Goal: Task Accomplishment & Management: Manage account settings

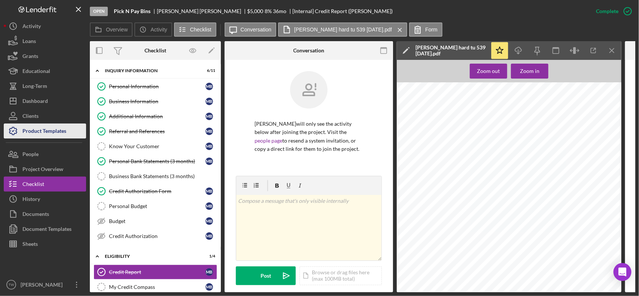
scroll to position [244, 0]
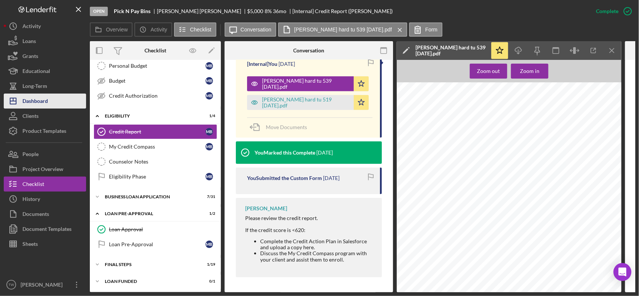
click at [49, 97] on button "Icon/Dashboard Dashboard" at bounding box center [45, 101] width 82 height 15
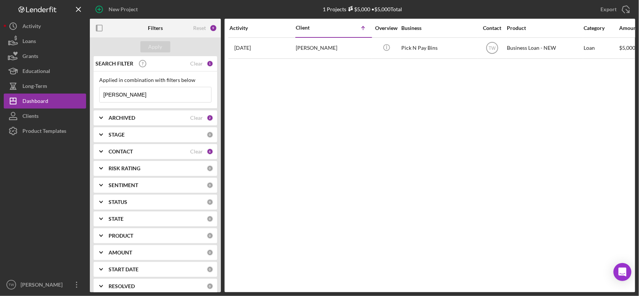
click at [137, 98] on input "[PERSON_NAME]" at bounding box center [156, 94] width 112 height 15
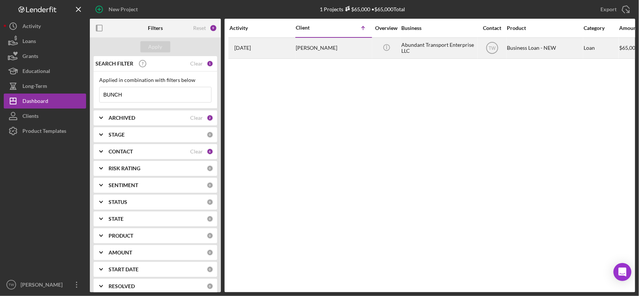
type input "BUNCH"
click at [343, 45] on div "[PERSON_NAME]" at bounding box center [333, 48] width 75 height 20
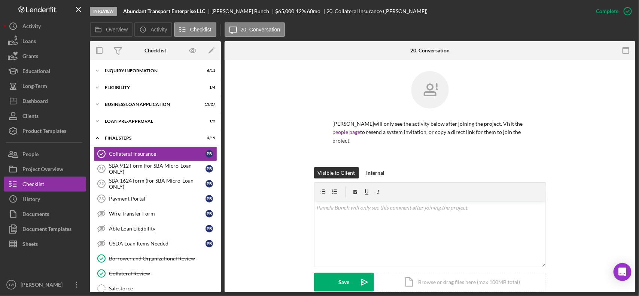
scroll to position [234, 0]
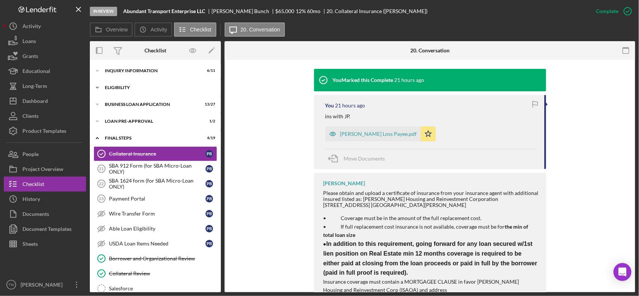
click at [131, 87] on div "ELIGIBILITY" at bounding box center [158, 87] width 107 height 4
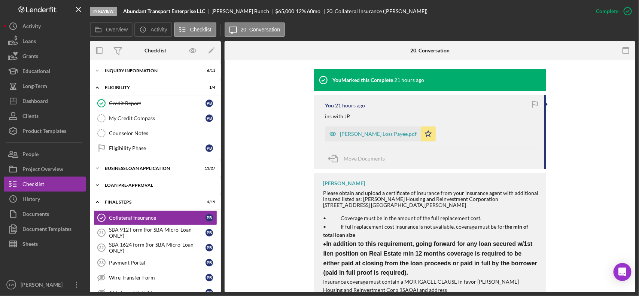
click at [120, 188] on div "LOAN PRE-APPROVAL" at bounding box center [158, 185] width 107 height 4
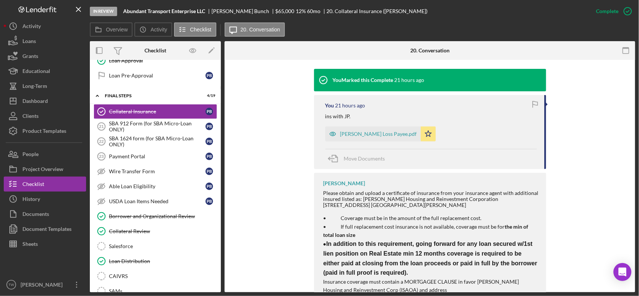
scroll to position [0, 0]
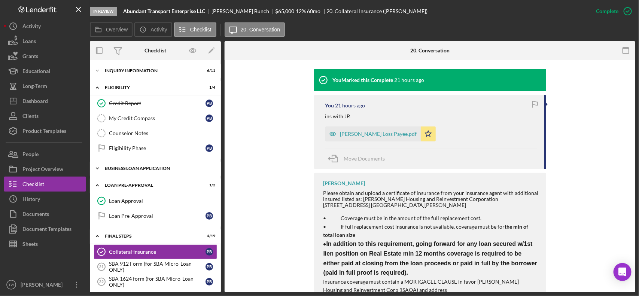
click at [147, 168] on div "BUSINESS LOAN APPLICATION" at bounding box center [158, 168] width 107 height 4
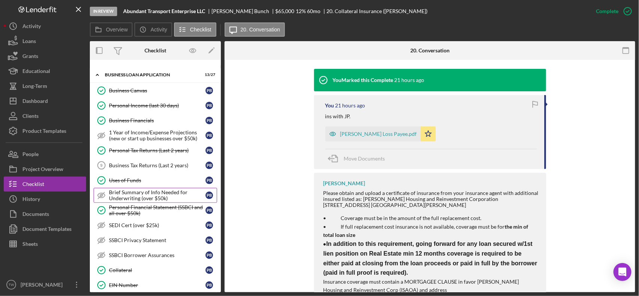
scroll to position [140, 0]
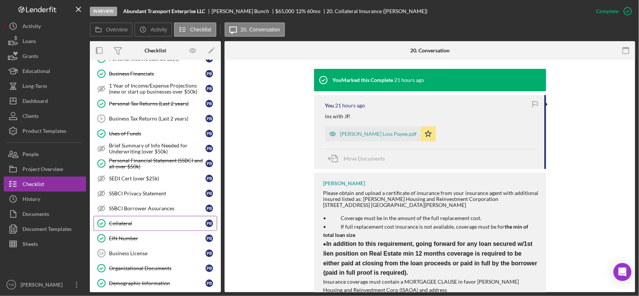
click at [148, 223] on link "Collateral Collateral P B" at bounding box center [156, 223] width 124 height 15
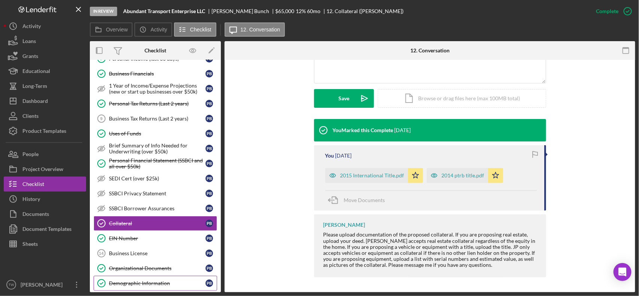
scroll to position [187, 0]
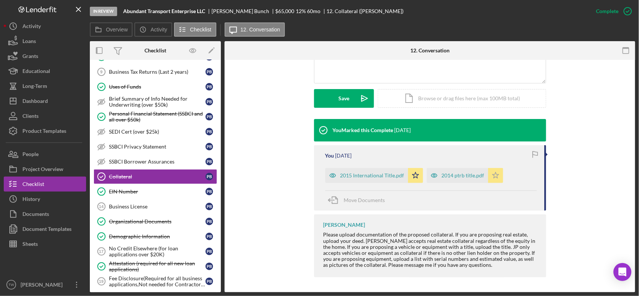
click at [491, 177] on icon "Icon/Star" at bounding box center [496, 175] width 15 height 15
click at [453, 178] on div "2014 ptrb title.pdf" at bounding box center [463, 176] width 43 height 6
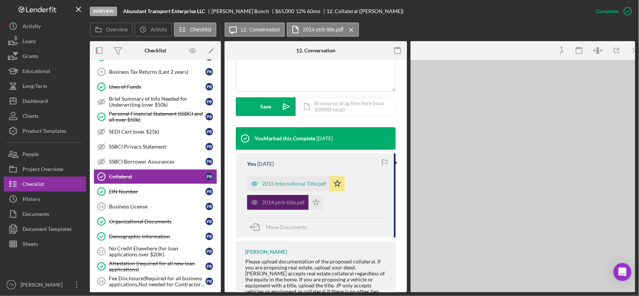
scroll to position [193, 0]
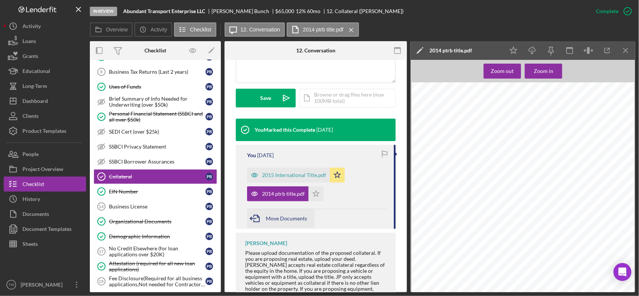
click at [273, 218] on span "Move Documents" at bounding box center [286, 218] width 41 height 6
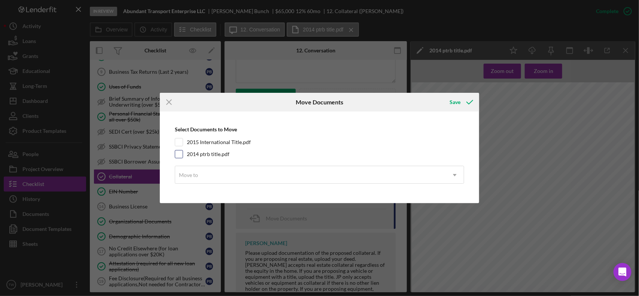
click at [216, 152] on label "2014 ptrb title.pdf" at bounding box center [208, 154] width 43 height 7
click at [183, 152] on input "2014 ptrb title.pdf" at bounding box center [178, 154] width 7 height 7
checkbox input "true"
click at [220, 169] on div "Move to" at bounding box center [310, 175] width 271 height 17
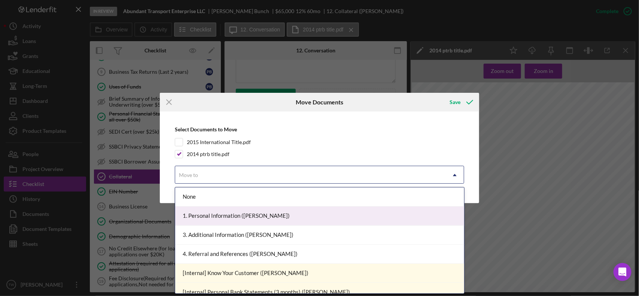
click at [217, 216] on div "1. Personal Information ([PERSON_NAME])" at bounding box center [319, 216] width 289 height 19
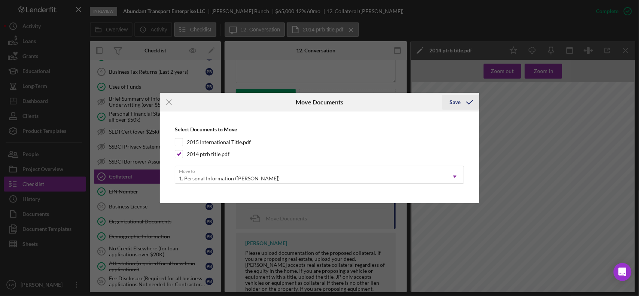
click at [472, 102] on icon "submit" at bounding box center [470, 102] width 19 height 19
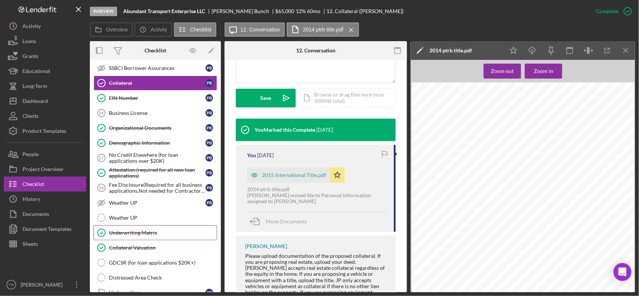
scroll to position [375, 0]
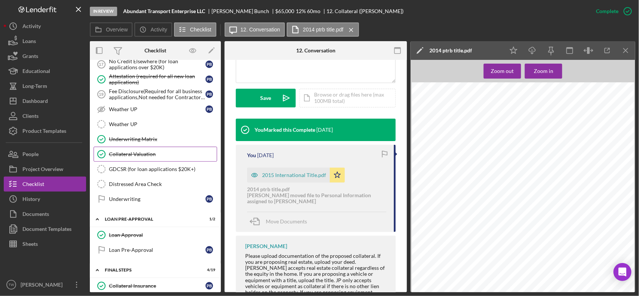
click at [141, 162] on link "Collateral Valuation Collateral Valuation" at bounding box center [156, 154] width 124 height 15
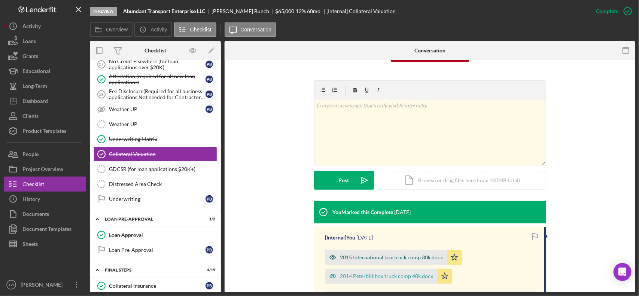
scroll to position [182, 0]
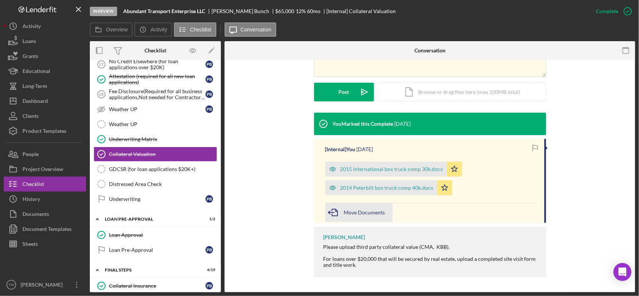
click at [368, 215] on div "Move Documents" at bounding box center [364, 212] width 41 height 19
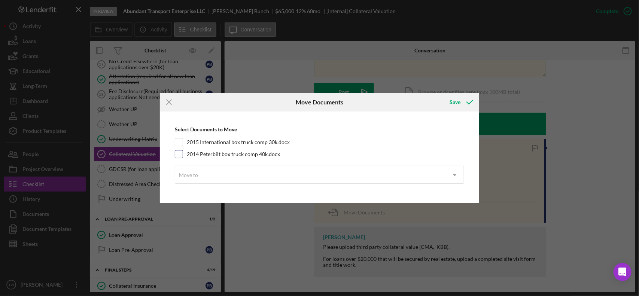
click at [242, 154] on label "2014 Peterbilt box truck comp 40k.docx" at bounding box center [233, 154] width 93 height 7
click at [183, 154] on input "2014 Peterbilt box truck comp 40k.docx" at bounding box center [178, 154] width 7 height 7
checkbox input "true"
click at [238, 173] on div "Move to" at bounding box center [310, 175] width 271 height 17
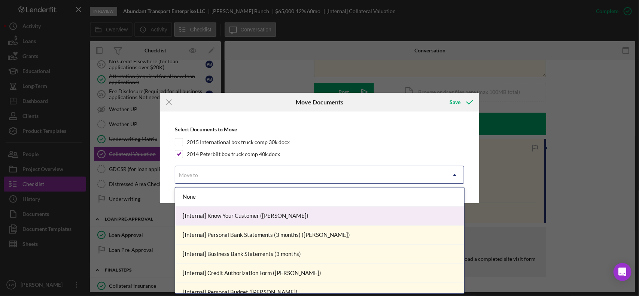
click at [241, 216] on div "[Internal] Know Your Customer ([PERSON_NAME])" at bounding box center [319, 216] width 289 height 19
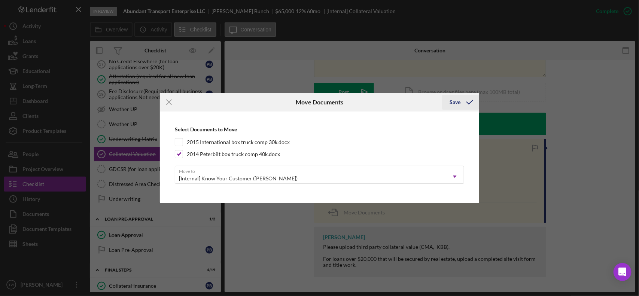
click at [469, 104] on icon "submit" at bounding box center [470, 102] width 19 height 19
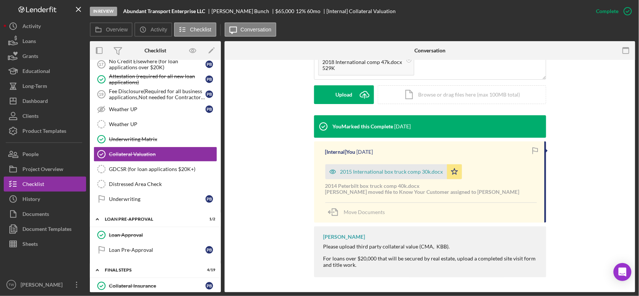
scroll to position [86, 0]
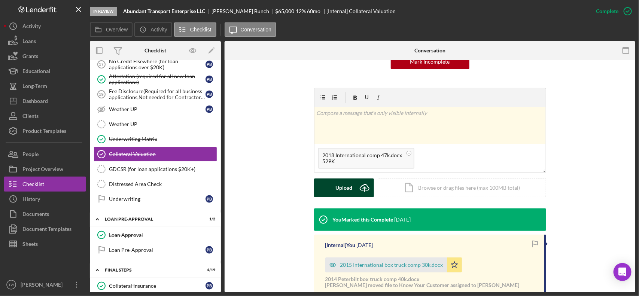
click at [333, 192] on button "Upload Icon/Upload" at bounding box center [344, 188] width 60 height 19
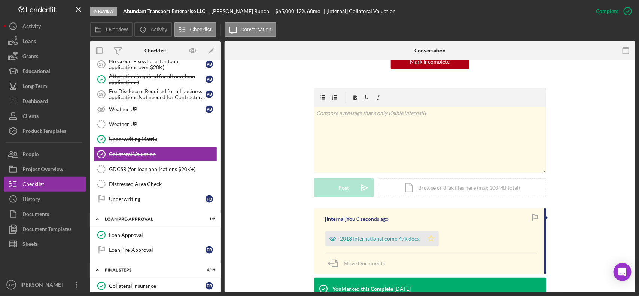
click at [433, 240] on icon "Icon/Star" at bounding box center [431, 239] width 15 height 15
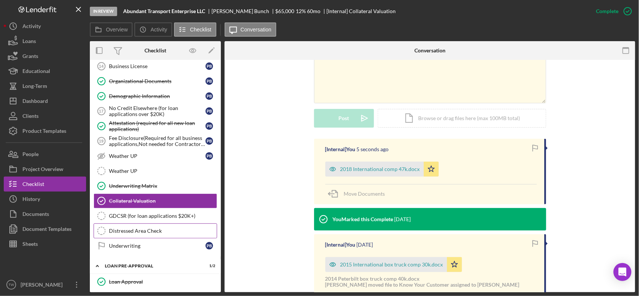
scroll to position [234, 0]
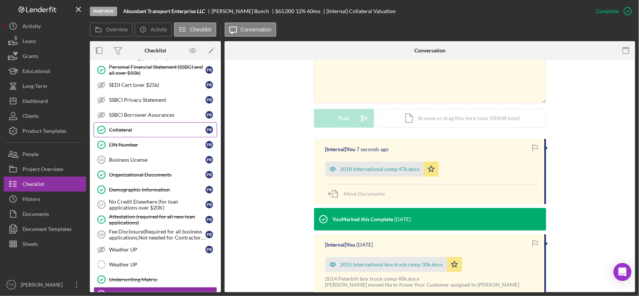
click at [128, 133] on div "Collateral" at bounding box center [157, 130] width 97 height 6
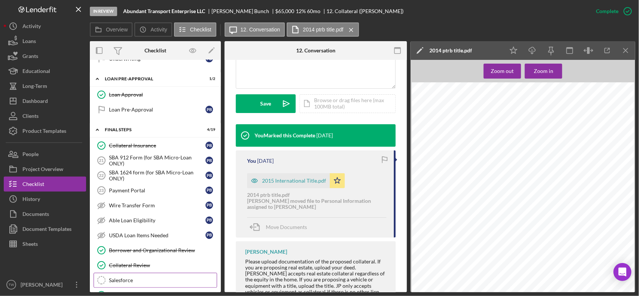
scroll to position [609, 0]
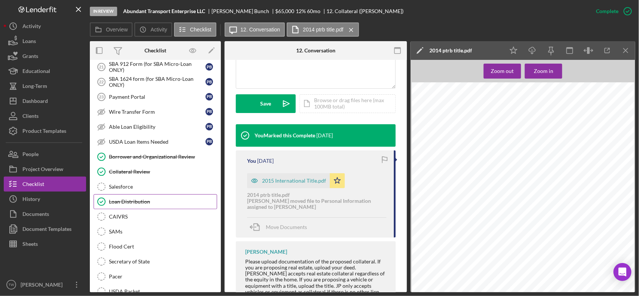
click at [173, 205] on div "Loan Distribution" at bounding box center [163, 202] width 108 height 6
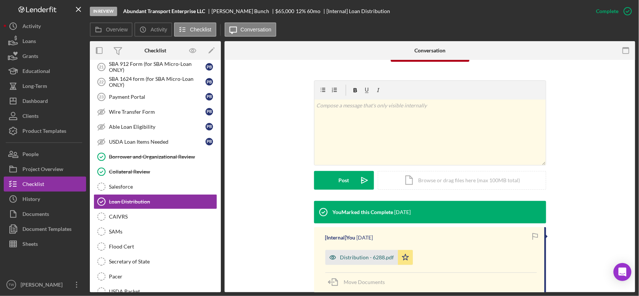
click at [351, 257] on div "Distribution - 6288.pdf" at bounding box center [368, 258] width 54 height 6
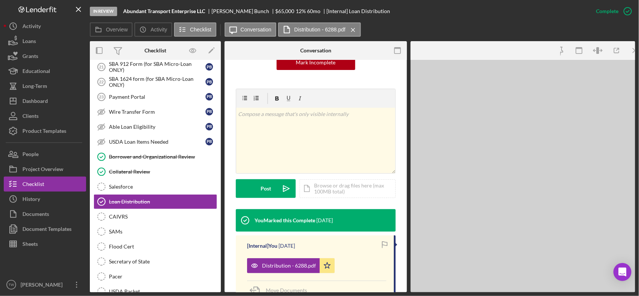
scroll to position [102, 0]
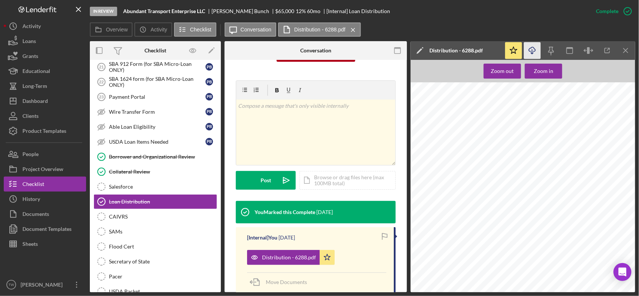
click at [529, 54] on icon "Icon/Download" at bounding box center [532, 50] width 17 height 17
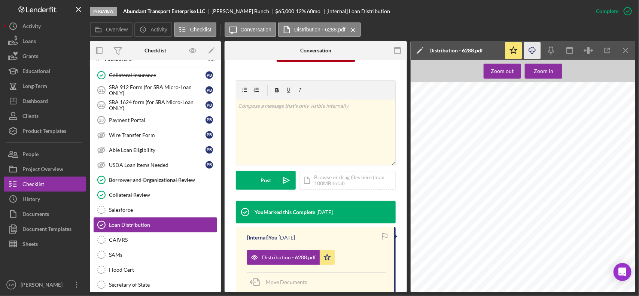
scroll to position [539, 0]
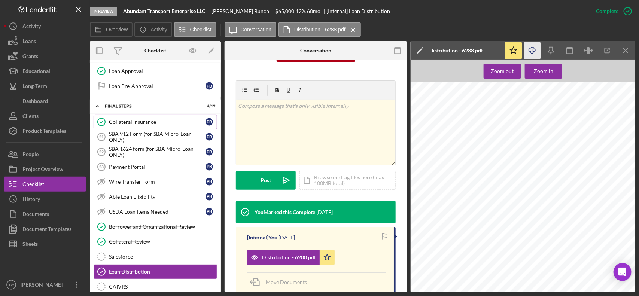
click at [126, 125] on div "Collateral Insurance" at bounding box center [157, 122] width 97 height 6
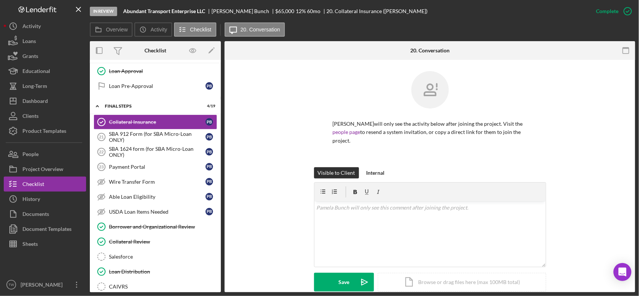
scroll to position [187, 0]
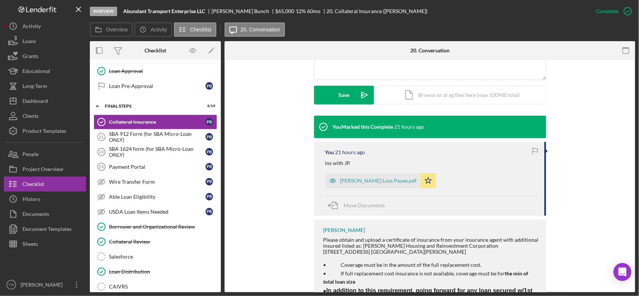
drag, startPoint x: 377, startPoint y: 182, endPoint x: 368, endPoint y: 184, distance: 9.6
click at [377, 182] on div "[PERSON_NAME] Loss Payee.pdf" at bounding box center [379, 181] width 77 height 6
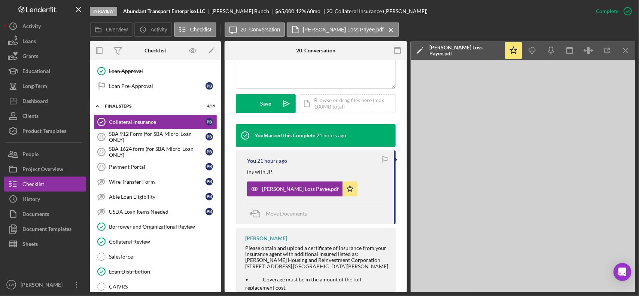
scroll to position [196, 0]
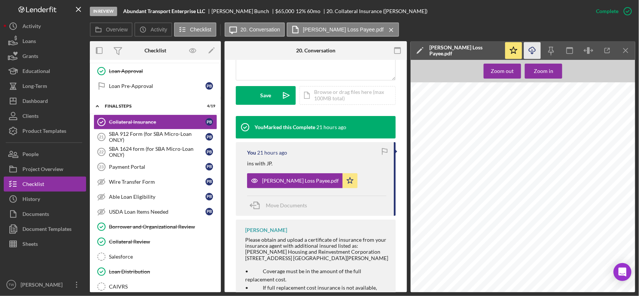
click at [533, 49] on icon "Icon/Download" at bounding box center [532, 50] width 17 height 17
click at [537, 67] on div "Zoom in" at bounding box center [543, 71] width 19 height 15
click at [546, 72] on div "Zoom in" at bounding box center [543, 71] width 19 height 15
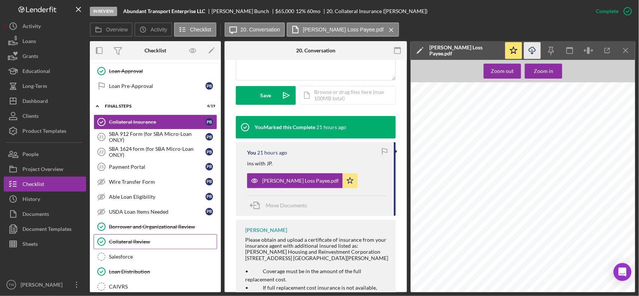
click at [157, 245] on div "Collateral Review" at bounding box center [163, 242] width 108 height 6
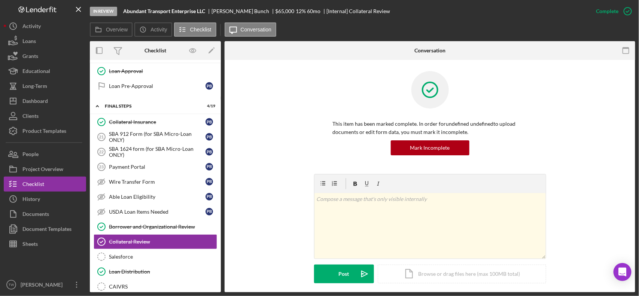
scroll to position [165, 0]
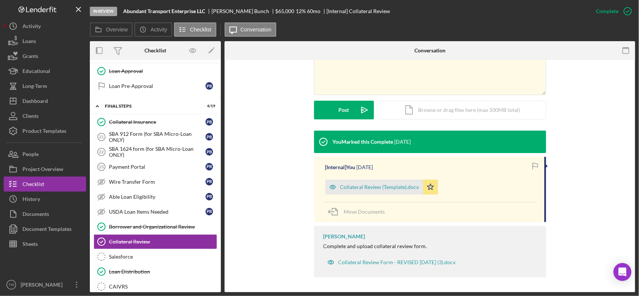
click at [398, 217] on div "Move Documents" at bounding box center [432, 212] width 212 height 20
click at [352, 212] on span "Move Documents" at bounding box center [364, 212] width 41 height 6
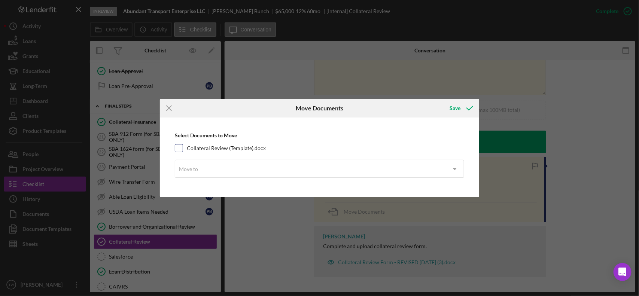
click at [261, 151] on label "Collateral Review (Template).docx" at bounding box center [226, 148] width 79 height 7
click at [183, 151] on input "Collateral Review (Template).docx" at bounding box center [178, 148] width 7 height 7
checkbox input "true"
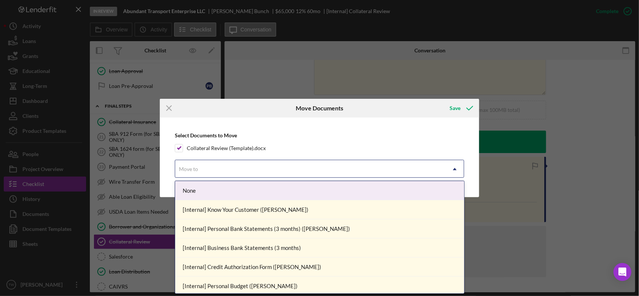
drag, startPoint x: 235, startPoint y: 165, endPoint x: 236, endPoint y: 169, distance: 4.4
click at [235, 167] on div "Move to" at bounding box center [310, 169] width 271 height 17
click at [242, 208] on div "[Internal] Know Your Customer ([PERSON_NAME])" at bounding box center [319, 209] width 289 height 19
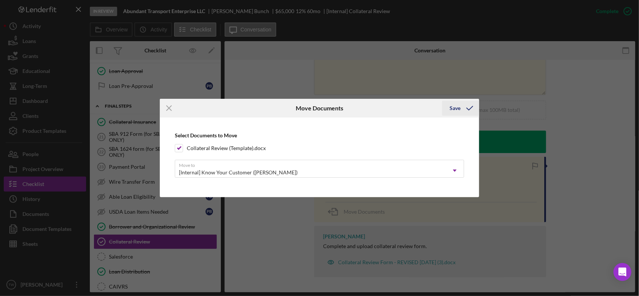
click at [469, 110] on icon "submit" at bounding box center [470, 108] width 19 height 19
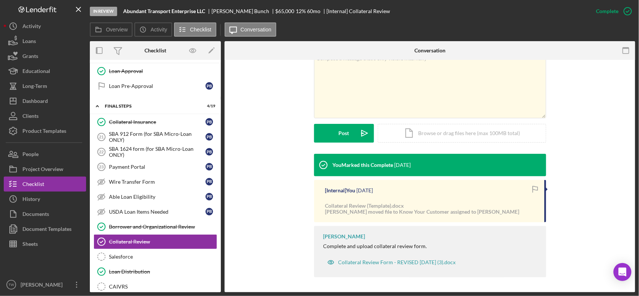
drag, startPoint x: 302, startPoint y: 85, endPoint x: 303, endPoint y: 89, distance: 3.8
click at [301, 85] on div "v Color teal Color pink Remove color Add row above Add row below Add column bef…" at bounding box center [430, 93] width 388 height 121
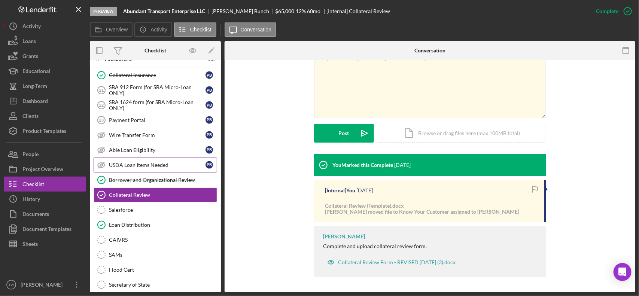
scroll to position [679, 0]
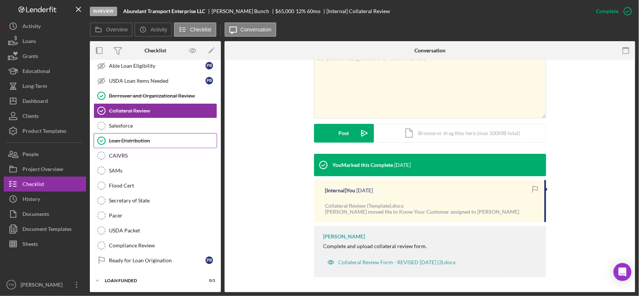
click at [140, 145] on link "Loan Distribution Loan Distribution" at bounding box center [156, 140] width 124 height 15
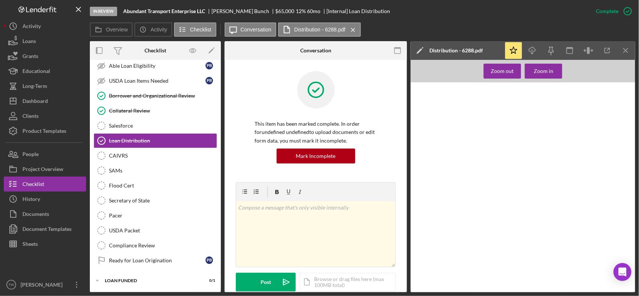
scroll to position [166, 0]
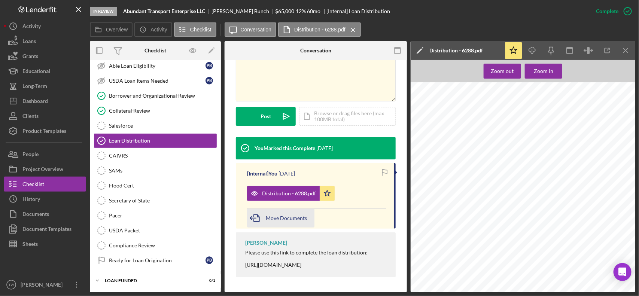
click at [291, 218] on span "Move Documents" at bounding box center [286, 218] width 41 height 6
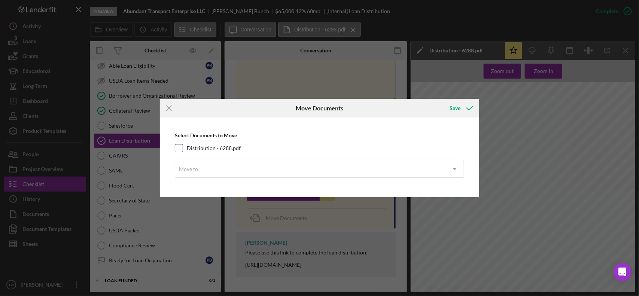
click at [225, 148] on label "Distribution - 6288.pdf" at bounding box center [214, 148] width 54 height 7
click at [183, 148] on input "Distribution - 6288.pdf" at bounding box center [178, 148] width 7 height 7
checkbox input "true"
click at [227, 169] on div "Move to" at bounding box center [310, 169] width 271 height 17
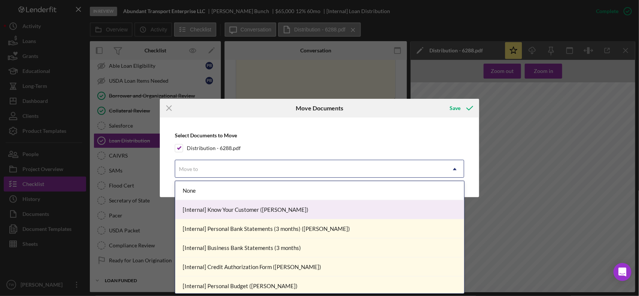
click at [227, 206] on div "[Internal] Know Your Customer ([PERSON_NAME])" at bounding box center [319, 209] width 289 height 19
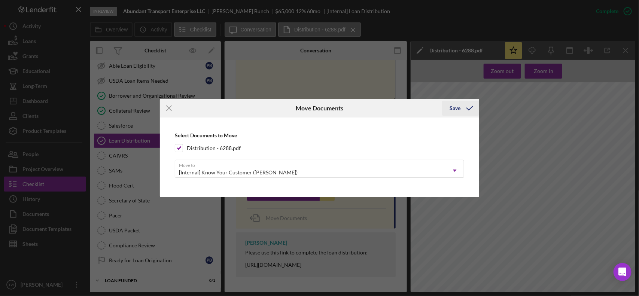
click at [465, 111] on icon "submit" at bounding box center [470, 108] width 19 height 19
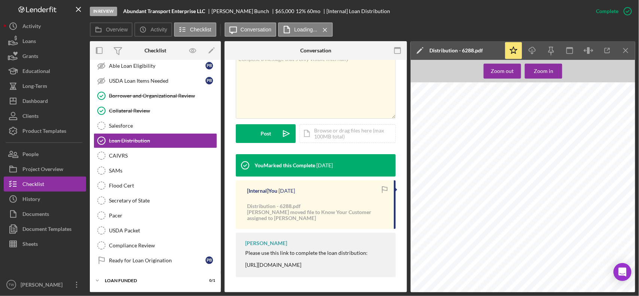
scroll to position [149, 0]
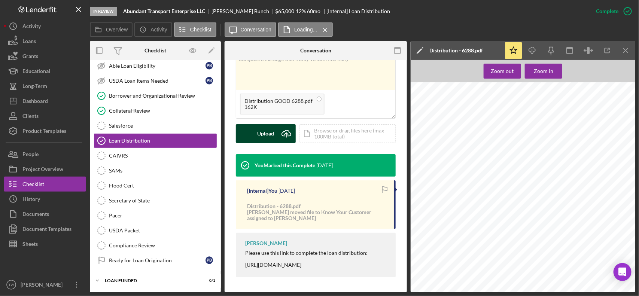
click at [268, 134] on div "Upload" at bounding box center [266, 133] width 17 height 19
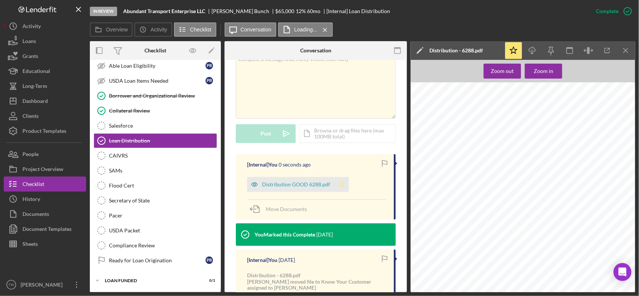
click at [344, 184] on icon "Icon/Star" at bounding box center [341, 184] width 15 height 15
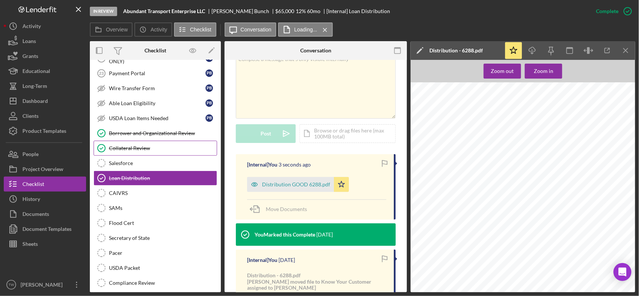
scroll to position [586, 0]
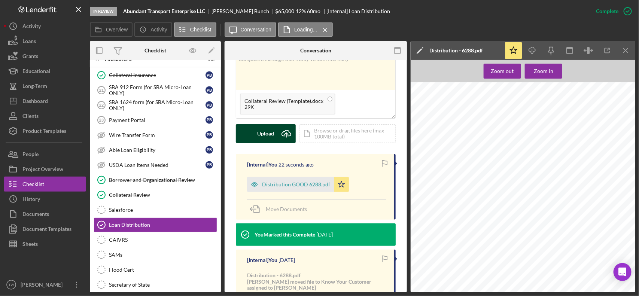
click at [259, 137] on div "Upload" at bounding box center [266, 133] width 17 height 19
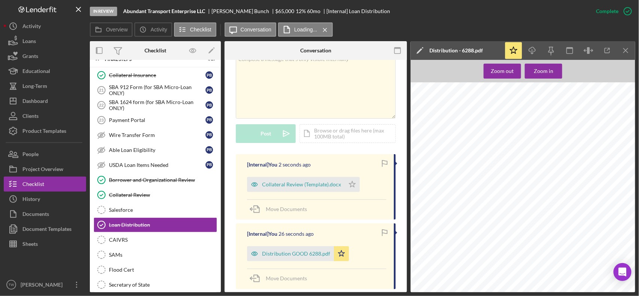
scroll to position [679, 0]
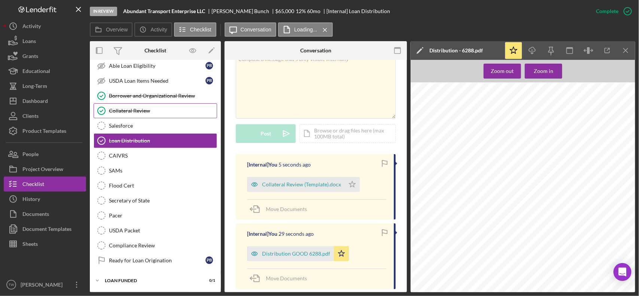
click at [136, 111] on div "Collateral Review" at bounding box center [163, 111] width 108 height 6
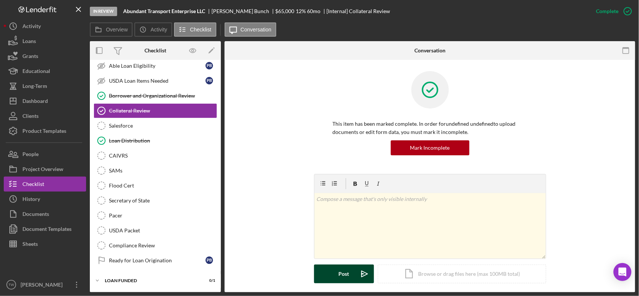
scroll to position [140, 0]
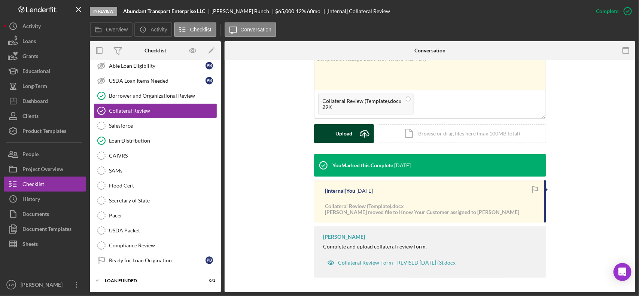
click at [333, 137] on button "Upload Icon/Upload" at bounding box center [344, 133] width 60 height 19
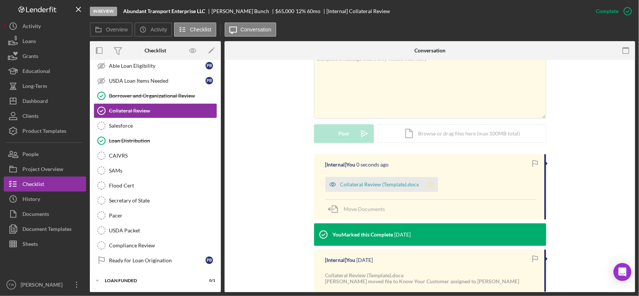
click at [433, 184] on icon "Icon/Star" at bounding box center [430, 184] width 15 height 15
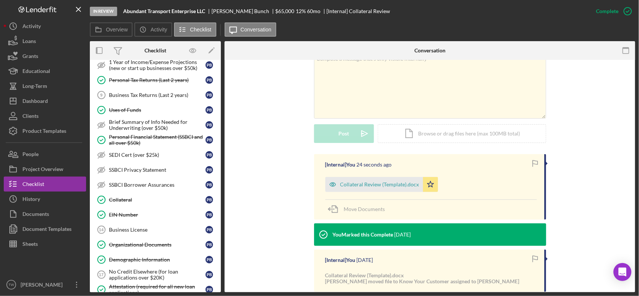
scroll to position [0, 0]
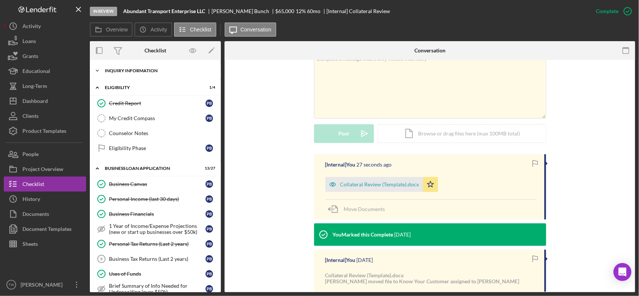
click at [125, 75] on div "Icon/Expander INQUIRY INFORMATION 6 / 11" at bounding box center [155, 70] width 131 height 15
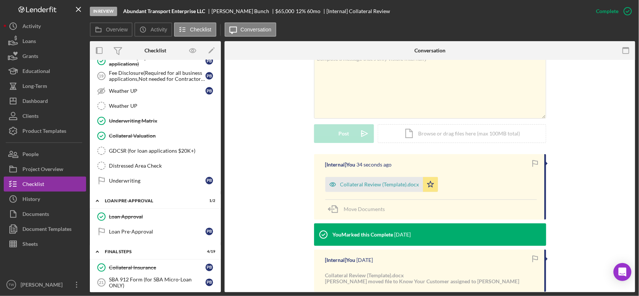
scroll to position [656, 0]
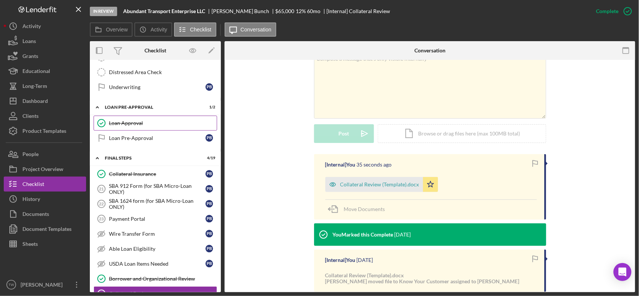
click at [141, 126] on div "Loan Approval" at bounding box center [163, 123] width 108 height 6
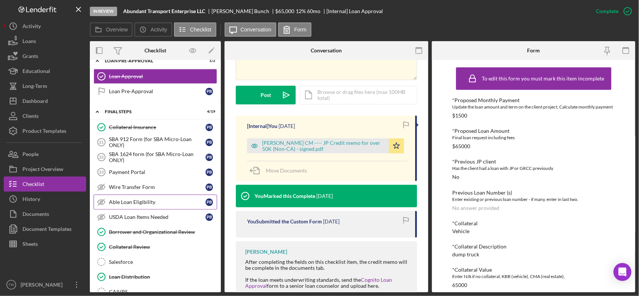
scroll to position [749, 0]
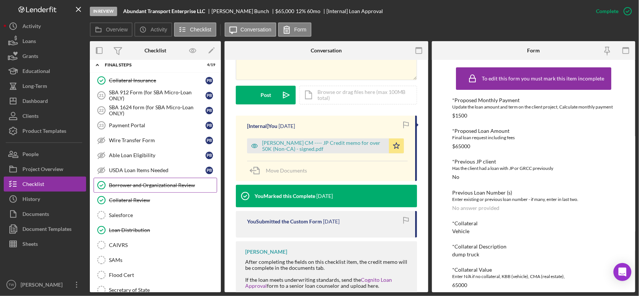
click at [175, 193] on link "Borrower and Organizational Review Borrower and Organizational Review" at bounding box center [156, 185] width 124 height 15
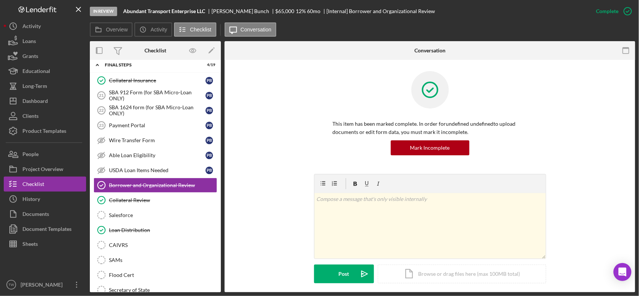
scroll to position [182, 0]
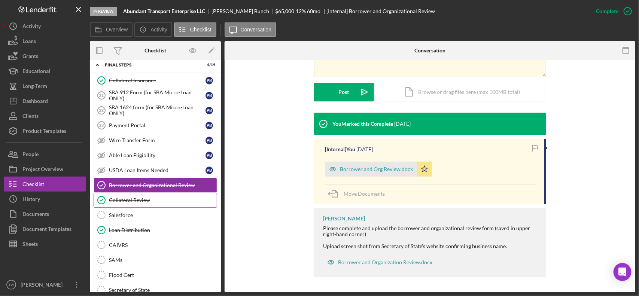
click at [142, 208] on link "Collateral Review Collateral Review" at bounding box center [156, 200] width 124 height 15
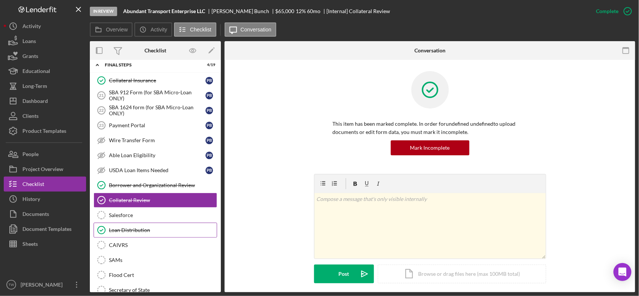
scroll to position [843, 0]
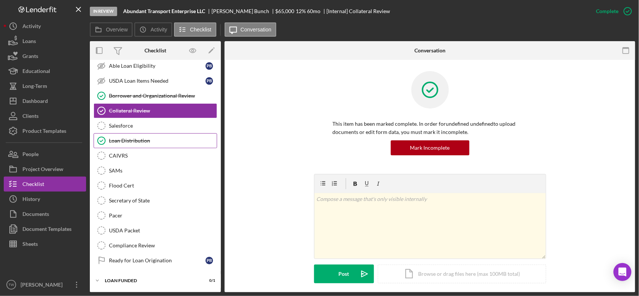
click at [139, 144] on div "Loan Distribution" at bounding box center [163, 141] width 108 height 6
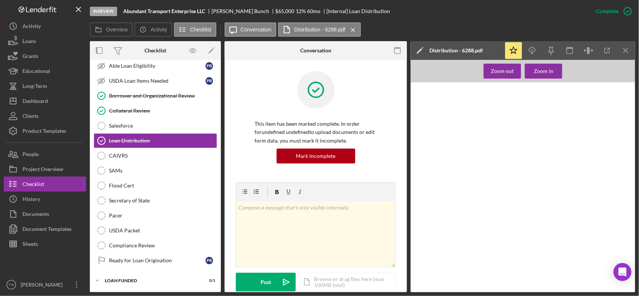
scroll to position [234, 0]
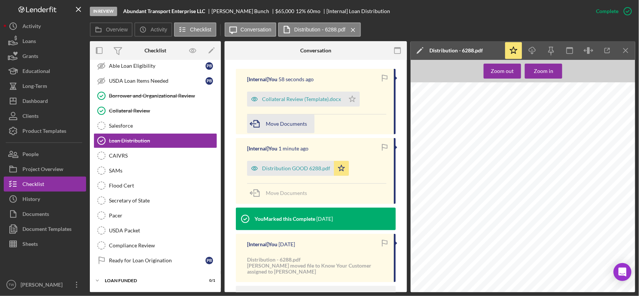
click at [299, 124] on span "Move Documents" at bounding box center [286, 124] width 41 height 6
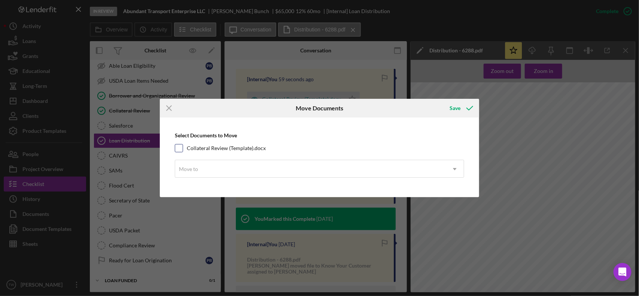
click at [212, 149] on label "Collateral Review (Template).docx" at bounding box center [226, 148] width 79 height 7
click at [183, 149] on input "Collateral Review (Template).docx" at bounding box center [178, 148] width 7 height 7
checkbox input "true"
click at [217, 166] on div "Move to" at bounding box center [310, 169] width 271 height 17
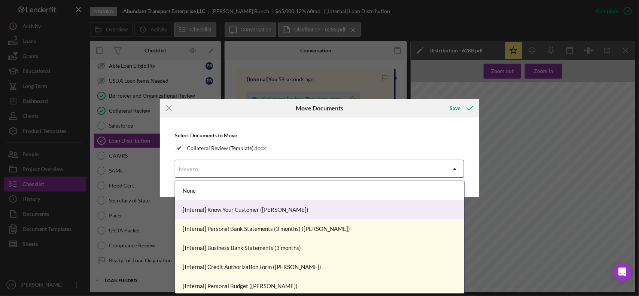
click at [227, 212] on div "[Internal] Know Your Customer ([PERSON_NAME])" at bounding box center [319, 209] width 289 height 19
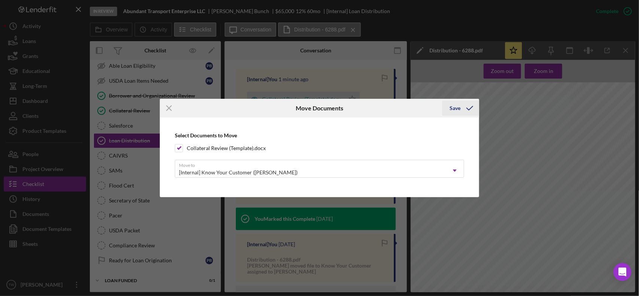
click at [458, 106] on div "Save" at bounding box center [455, 108] width 11 height 15
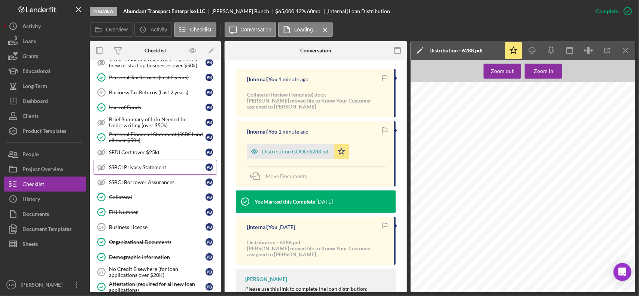
scroll to position [195, 0]
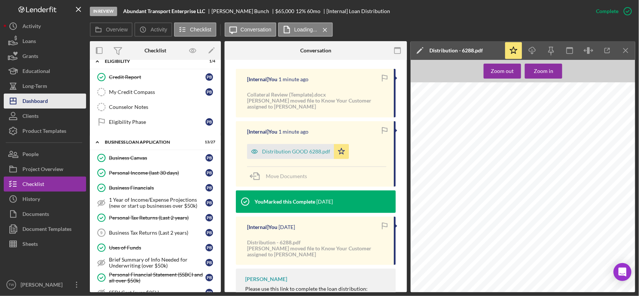
click at [52, 103] on button "Icon/Dashboard Dashboard" at bounding box center [45, 101] width 82 height 15
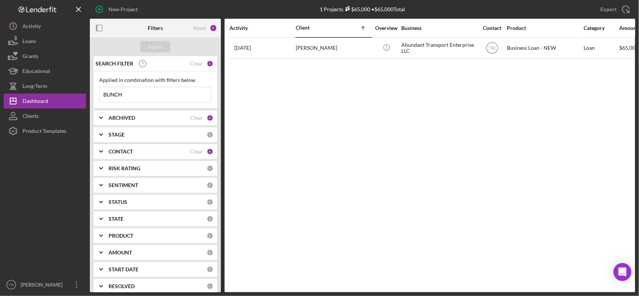
click at [139, 96] on input "BUNCH" at bounding box center [156, 94] width 112 height 15
type input "[PERSON_NAME]"
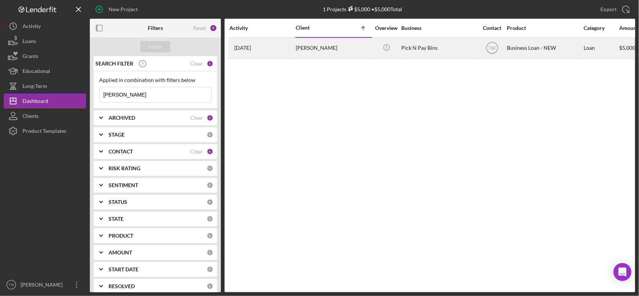
click at [305, 46] on div "[PERSON_NAME]" at bounding box center [333, 48] width 75 height 20
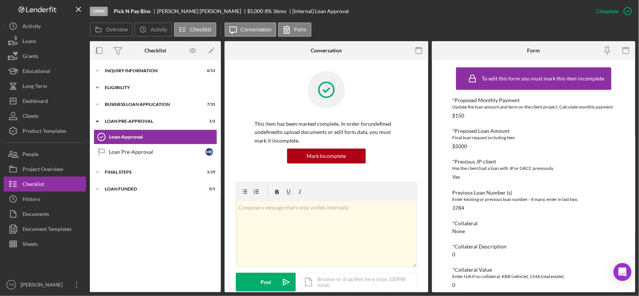
click at [142, 91] on div "Icon/Expander ELIGIBILITY 1 / 4" at bounding box center [155, 87] width 131 height 15
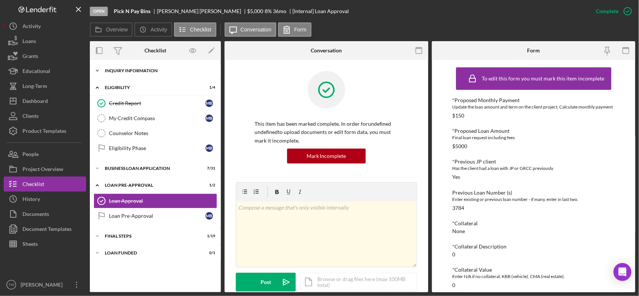
click at [141, 69] on div "INQUIRY INFORMATION" at bounding box center [158, 71] width 107 height 4
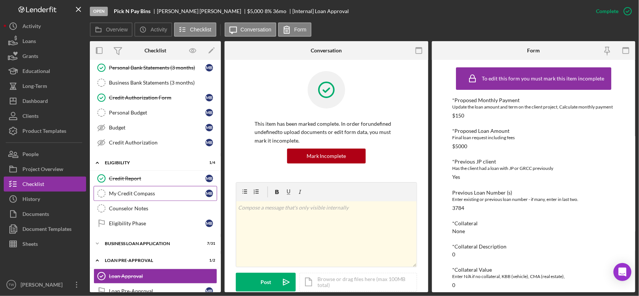
scroll to position [140, 0]
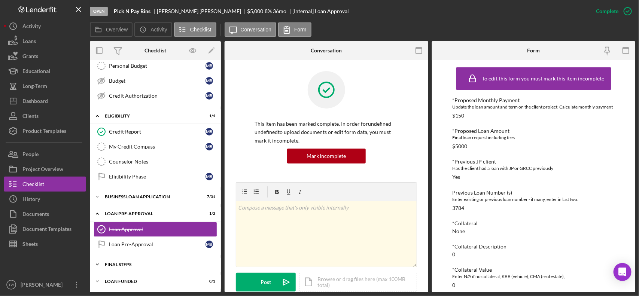
click at [139, 272] on div "Icon/Expander FINAL STEPS 1 / 19" at bounding box center [155, 264] width 131 height 15
click at [145, 197] on div "Icon/Expander BUSINESS LOAN APPLICATION 7 / 31" at bounding box center [155, 197] width 131 height 15
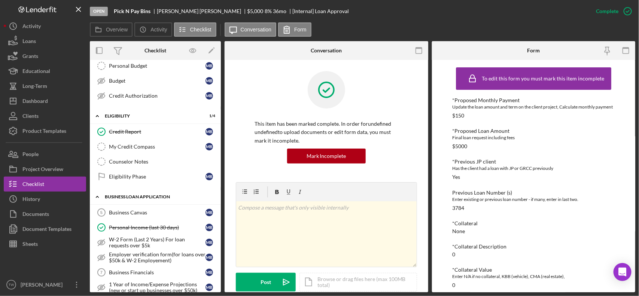
scroll to position [187, 0]
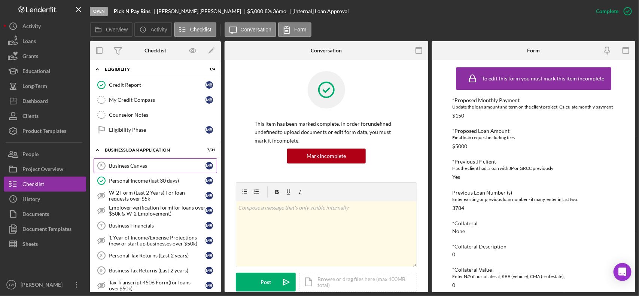
click at [141, 172] on link "Business Canvas 5 Business Canvas M B" at bounding box center [156, 165] width 124 height 15
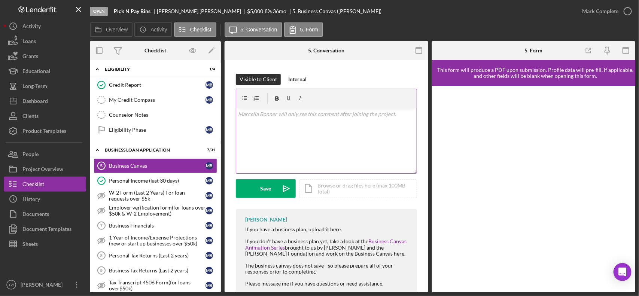
scroll to position [113, 0]
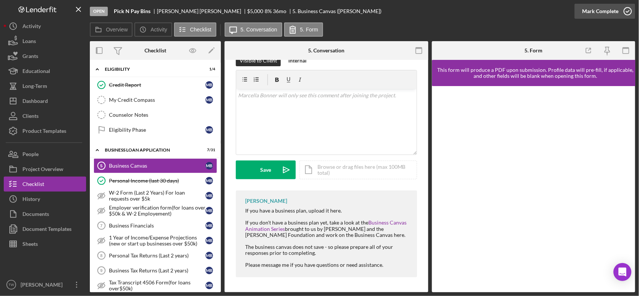
click at [586, 8] on div "Mark Complete" at bounding box center [601, 11] width 36 height 15
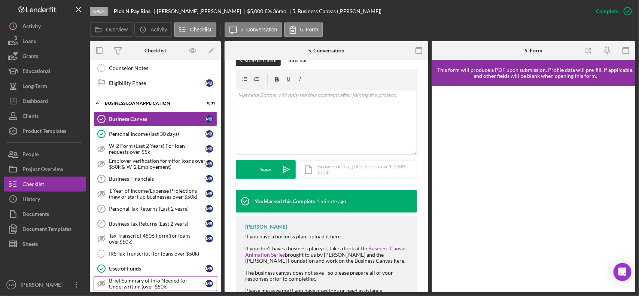
scroll to position [0, 0]
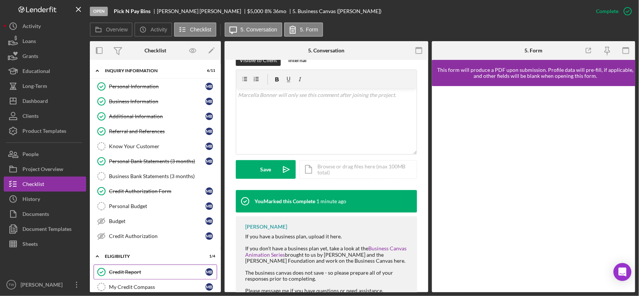
click at [155, 269] on link "Credit Report Credit Report M B" at bounding box center [156, 272] width 124 height 15
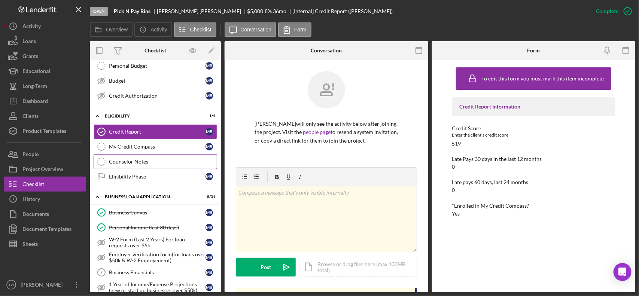
scroll to position [47, 0]
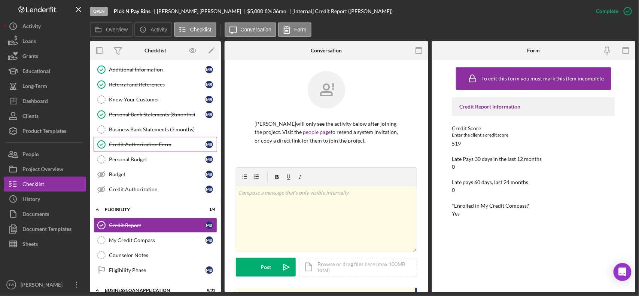
click at [152, 148] on div "Credit Authorization Form" at bounding box center [157, 145] width 97 height 6
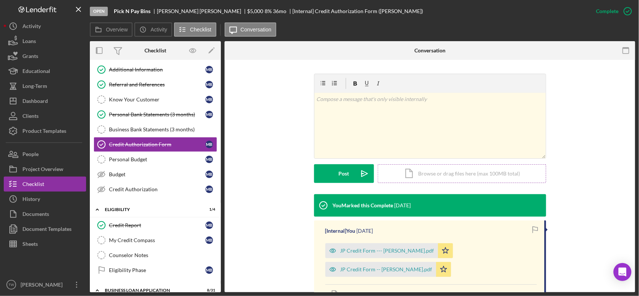
scroll to position [140, 0]
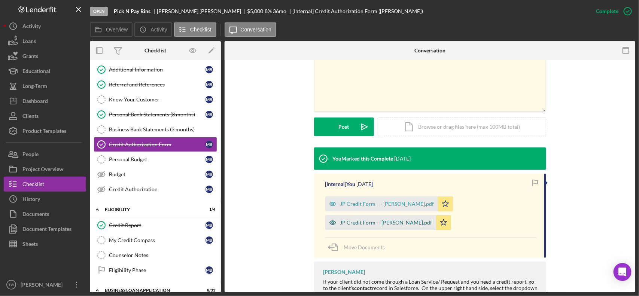
click at [433, 220] on div "JP Credit Form -- [PERSON_NAME].pdf" at bounding box center [387, 223] width 92 height 6
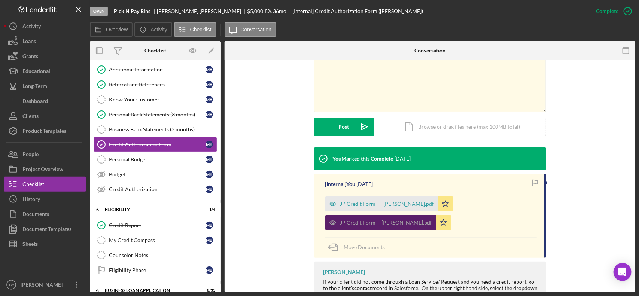
scroll to position [149, 0]
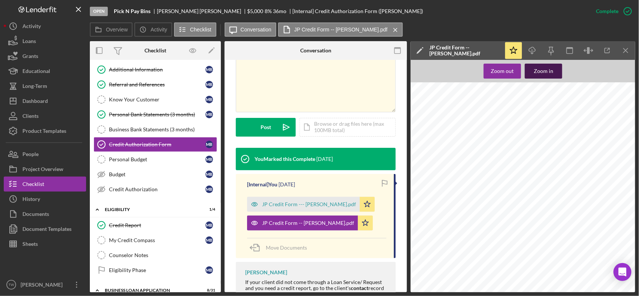
click at [551, 69] on div "Zoom in" at bounding box center [543, 71] width 19 height 15
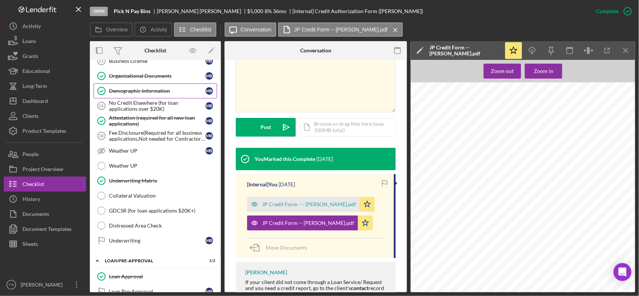
scroll to position [656, 0]
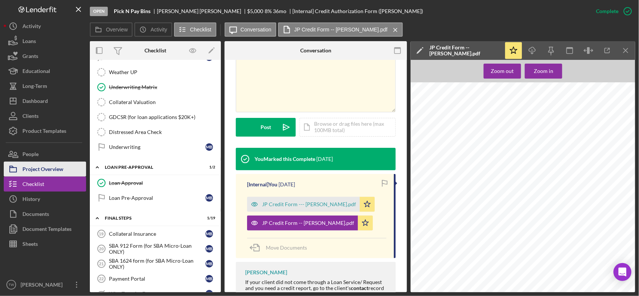
click at [49, 173] on div "Project Overview" at bounding box center [42, 170] width 41 height 17
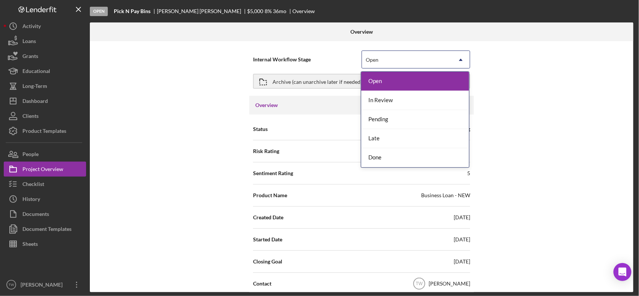
click at [457, 58] on icon "Icon/Dropdown Arrow" at bounding box center [461, 60] width 18 height 18
click at [405, 98] on div "In Review" at bounding box center [416, 100] width 108 height 19
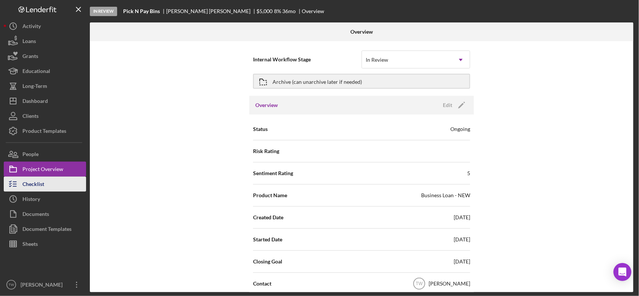
click at [36, 180] on div "Checklist" at bounding box center [33, 185] width 22 height 17
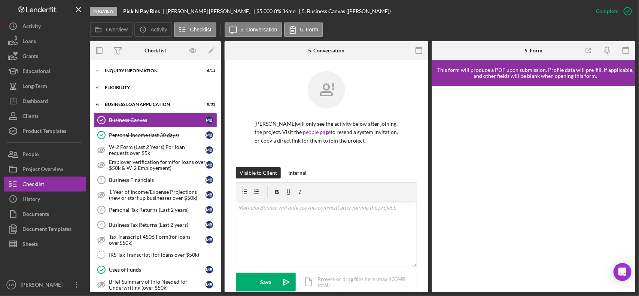
click at [130, 94] on div "Icon/Expander ELIGIBILITY 1 / 4" at bounding box center [155, 87] width 131 height 15
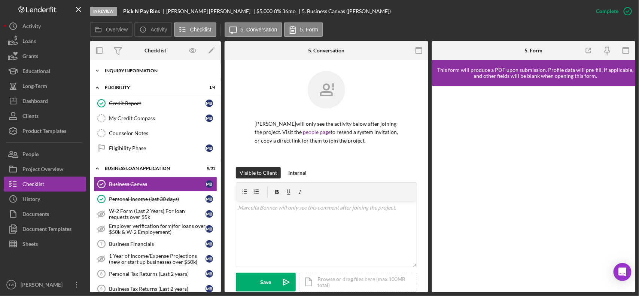
click at [113, 72] on div "INQUIRY INFORMATION" at bounding box center [158, 71] width 107 height 4
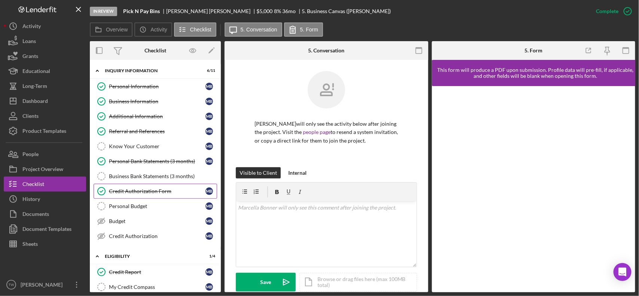
click at [133, 193] on div "Credit Authorization Form" at bounding box center [157, 191] width 97 height 6
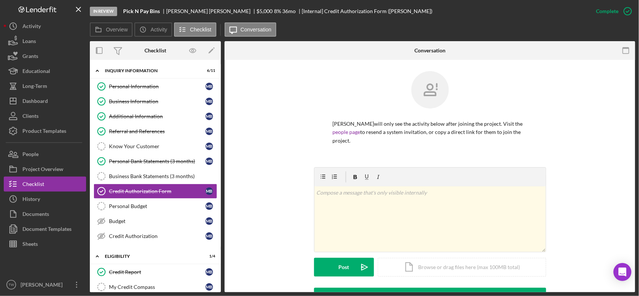
scroll to position [188, 0]
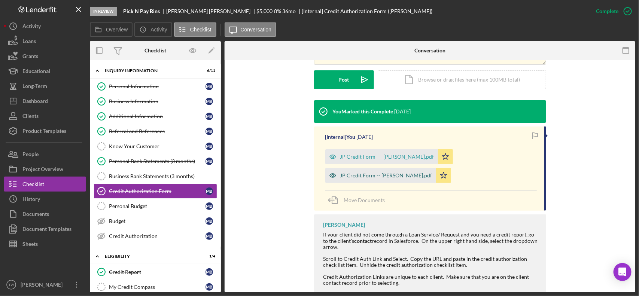
click at [436, 168] on div "JP Credit Form -- [PERSON_NAME].pdf" at bounding box center [381, 175] width 111 height 15
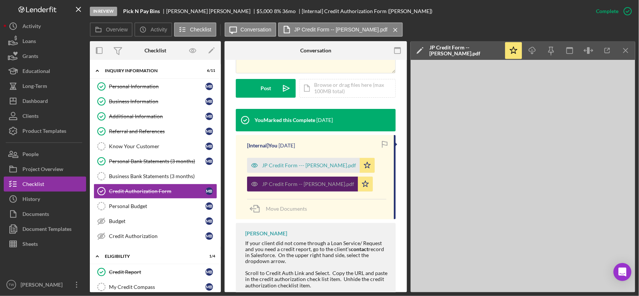
scroll to position [196, 0]
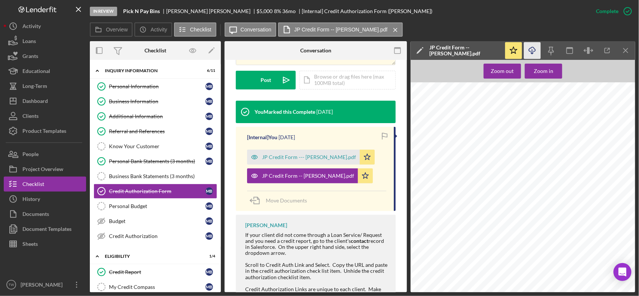
click at [536, 50] on icon "Icon/Download" at bounding box center [532, 50] width 17 height 17
drag, startPoint x: 124, startPoint y: 11, endPoint x: 160, endPoint y: 12, distance: 35.6
click at [160, 12] on div "Pick N Pay Bins" at bounding box center [144, 11] width 43 height 6
copy b "Pick N Pay Bins"
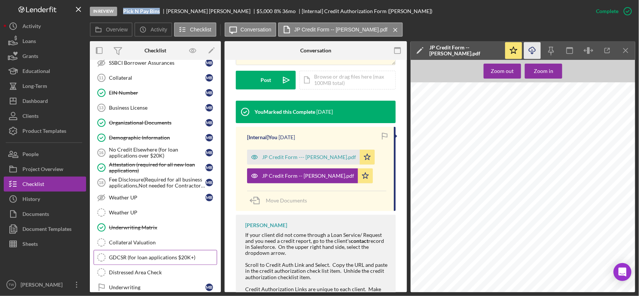
scroll to position [584, 0]
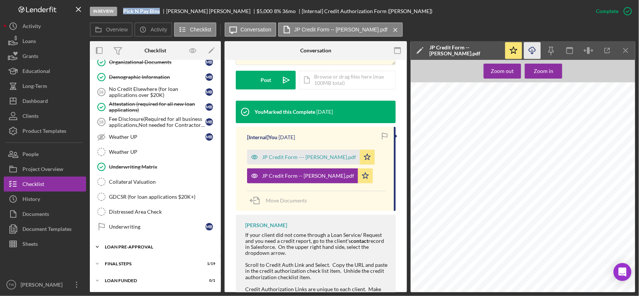
click at [134, 245] on div "LOAN PRE-APPROVAL" at bounding box center [158, 247] width 107 height 4
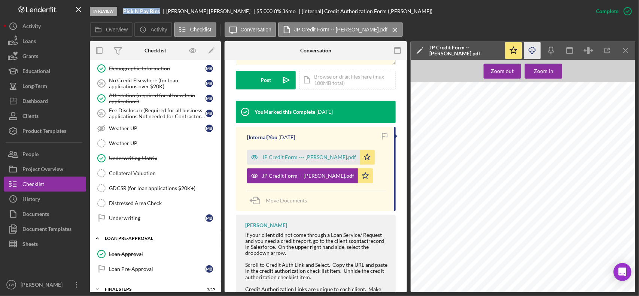
scroll to position [619, 0]
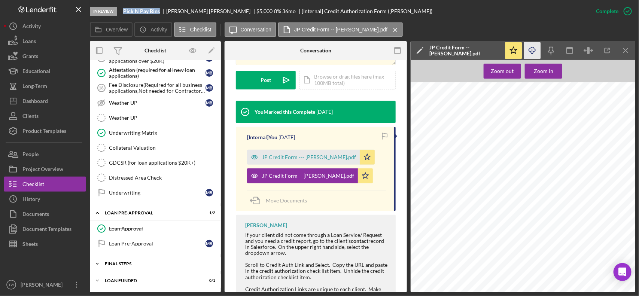
click at [133, 262] on div "FINAL STEPS" at bounding box center [158, 264] width 107 height 4
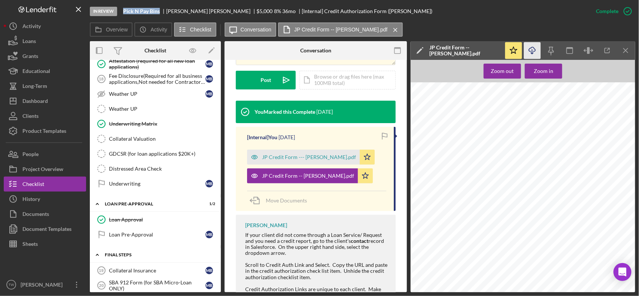
scroll to position [806, 0]
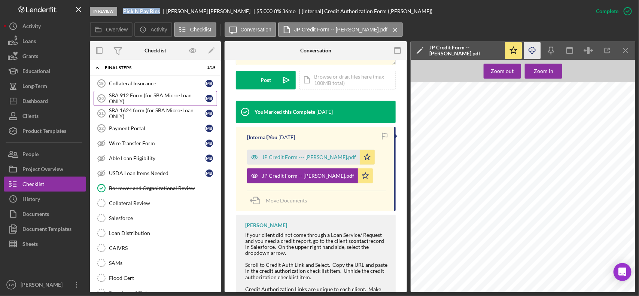
click at [165, 105] on div "SBA 912 Form (for SBA Micro-Loan ONLY)" at bounding box center [157, 99] width 97 height 12
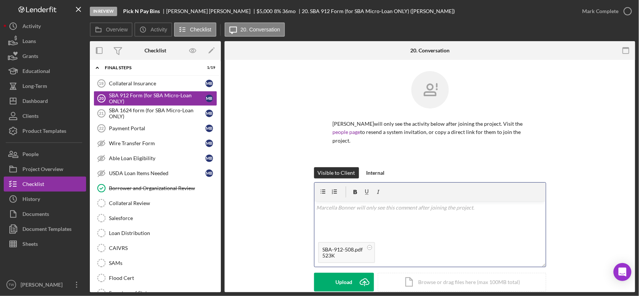
click at [379, 222] on div "v Color teal Color pink Remove color Add row above Add row below Add column bef…" at bounding box center [431, 220] width 232 height 37
click at [327, 278] on button "Save Icon/icon-invite-send" at bounding box center [344, 282] width 60 height 19
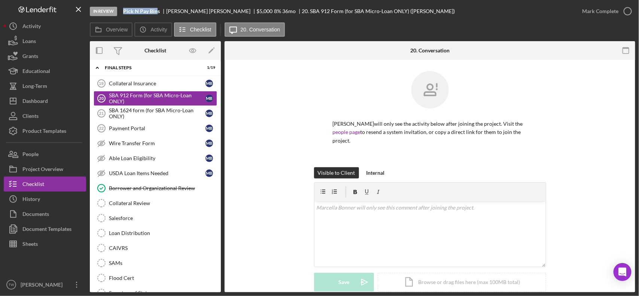
drag, startPoint x: 122, startPoint y: 9, endPoint x: 197, endPoint y: 6, distance: 75.0
click at [158, 11] on div "In Review Pick N Pay Bins [PERSON_NAME] $5,000 $5,000 8 % 36 mo 20. SBA 912 For…" at bounding box center [332, 11] width 485 height 22
copy b "Pick N Pay Bin"
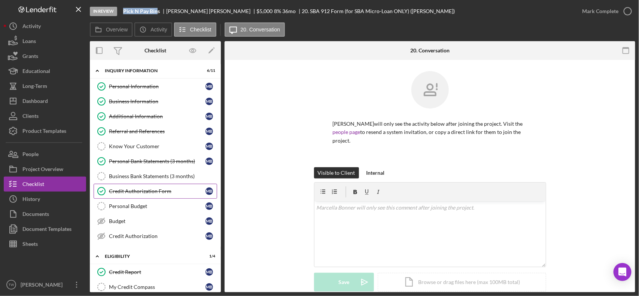
drag, startPoint x: 127, startPoint y: 194, endPoint x: 151, endPoint y: 188, distance: 24.0
click at [127, 194] on div "Credit Authorization Form" at bounding box center [157, 191] width 97 height 6
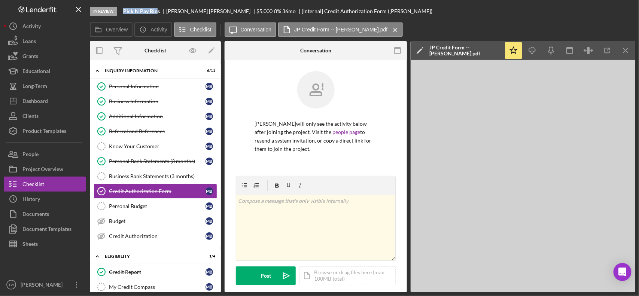
scroll to position [233, 0]
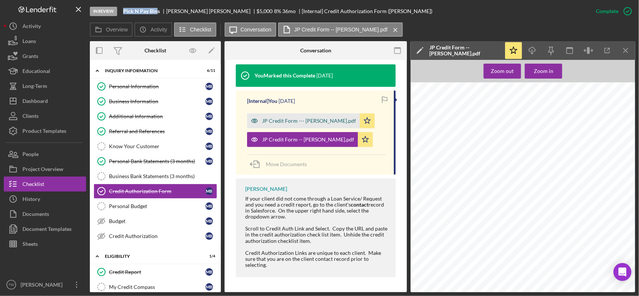
click at [303, 124] on div "JP Credit Form --- [PERSON_NAME].pdf" at bounding box center [309, 121] width 94 height 6
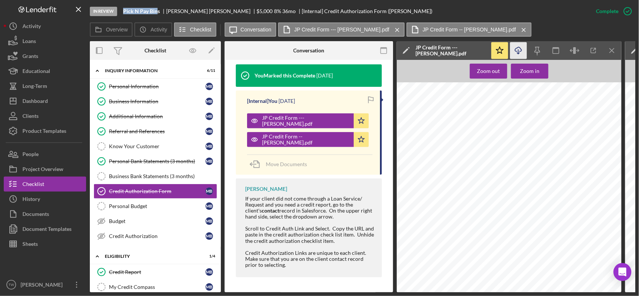
click at [515, 51] on icon "Icon/Download" at bounding box center [519, 50] width 17 height 17
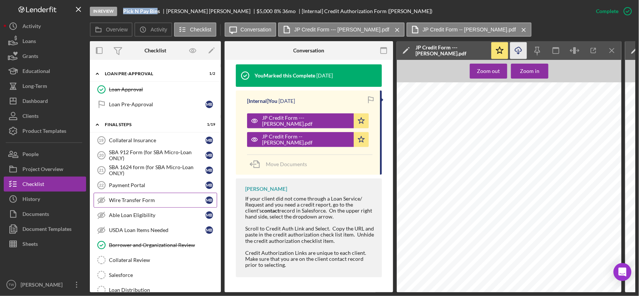
scroll to position [796, 0]
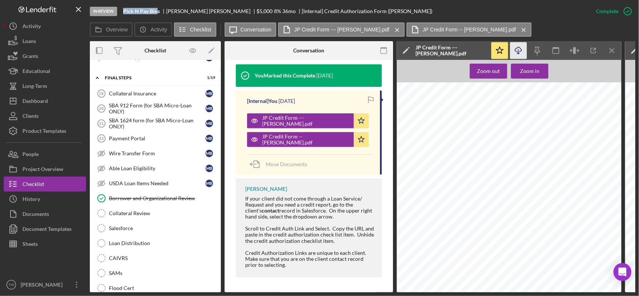
click at [148, 115] on div "SBA 912 Form (for SBA Micro-Loan ONLY)" at bounding box center [157, 109] width 97 height 12
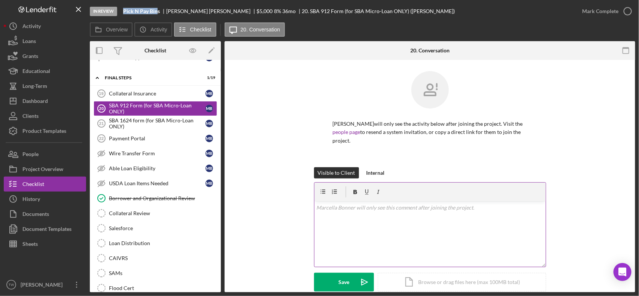
scroll to position [140, 0]
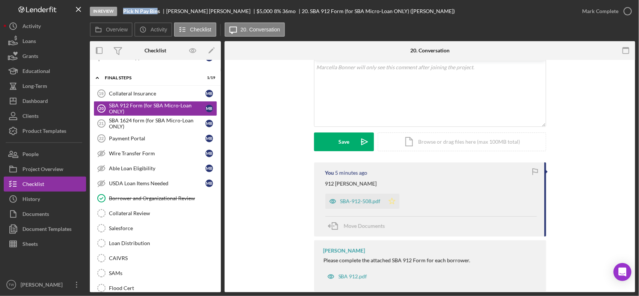
click at [395, 200] on icon "Icon/Star" at bounding box center [392, 201] width 15 height 15
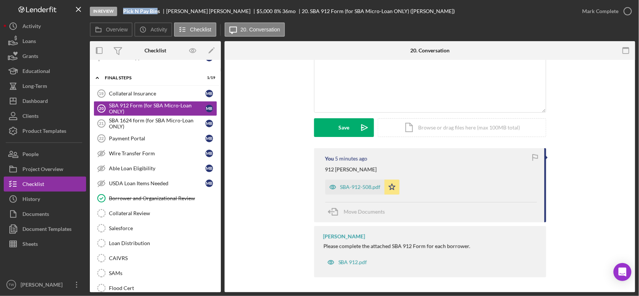
scroll to position [109, 0]
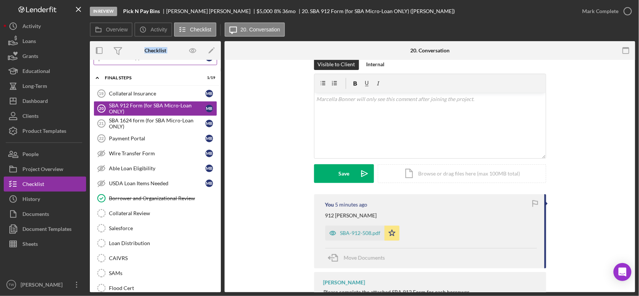
drag, startPoint x: 142, startPoint y: 50, endPoint x: 179, endPoint y: 64, distance: 39.2
click at [179, 64] on div "Checklist Icon/Edit Icon/Expander INQUIRY INFORMATION 6 / 11 Personal Informati…" at bounding box center [155, 166] width 131 height 251
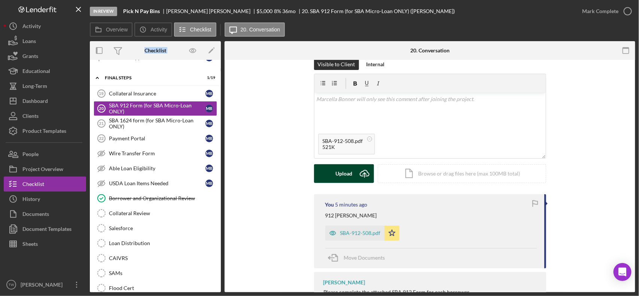
click at [352, 171] on button "Upload Icon/Upload" at bounding box center [344, 173] width 60 height 19
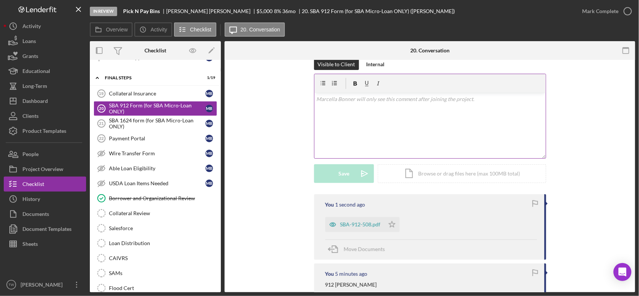
click at [374, 139] on div "v Color teal Color pink Remove color Add row above Add row below Add column bef…" at bounding box center [431, 126] width 232 height 66
click at [351, 179] on button "Save Icon/icon-invite-send" at bounding box center [344, 173] width 60 height 19
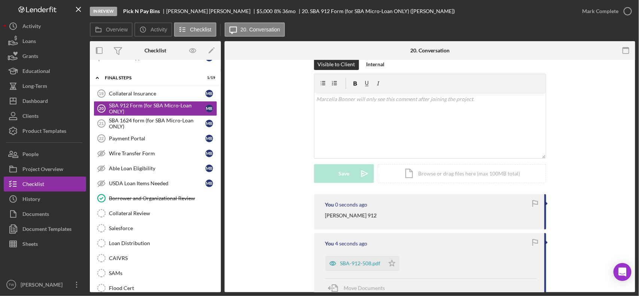
scroll to position [249, 0]
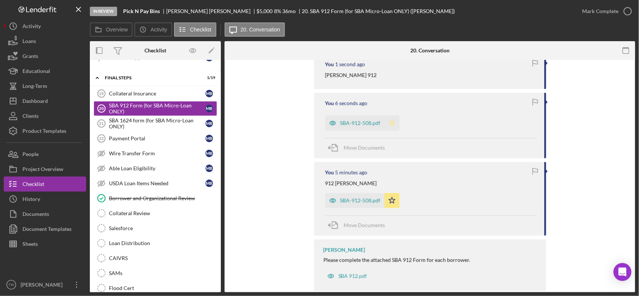
click at [396, 123] on icon "Icon/Star" at bounding box center [392, 123] width 15 height 15
click at [595, 10] on div "Mark Complete" at bounding box center [601, 11] width 36 height 15
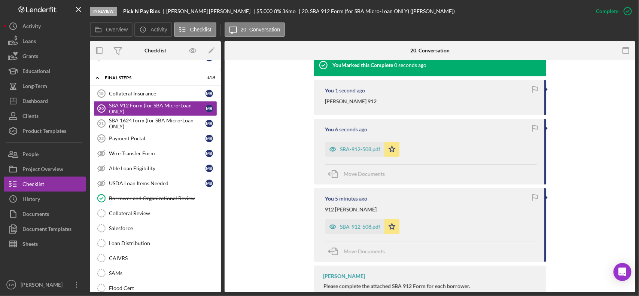
scroll to position [275, 0]
